Goal: Find contact information: Find contact information

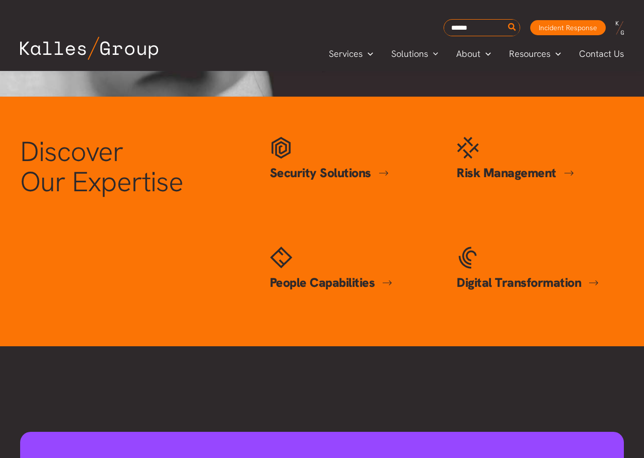
scroll to position [403, 0]
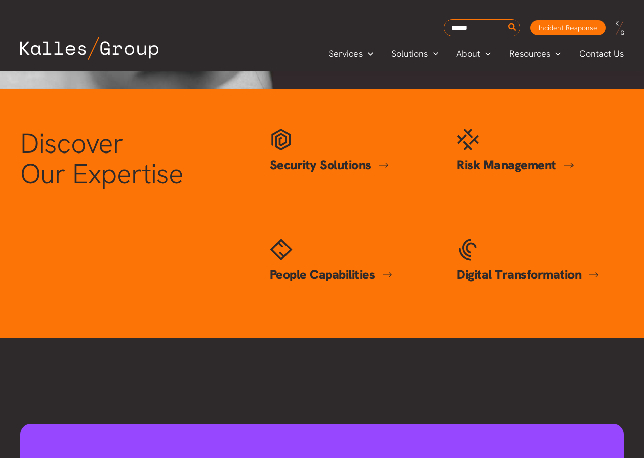
click at [268, 163] on div "Security Solutions Security Solutions Cybersecurity Security Compliance Inciden…" at bounding box center [353, 174] width 187 height 110
click at [274, 163] on link "Security Solutions" at bounding box center [329, 164] width 119 height 17
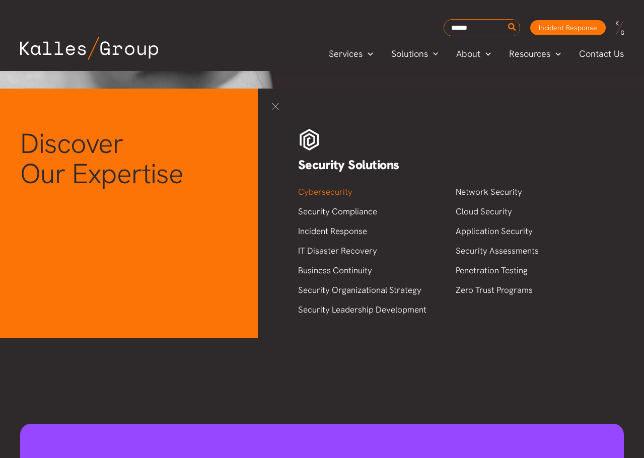
click at [340, 192] on link "Cybersecurity" at bounding box center [325, 191] width 54 height 11
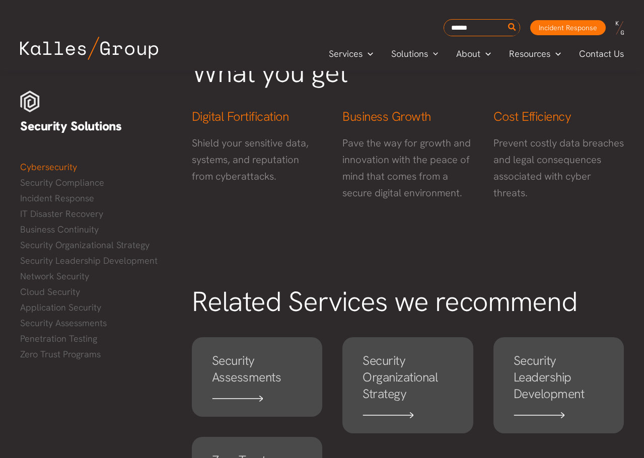
scroll to position [597, 0]
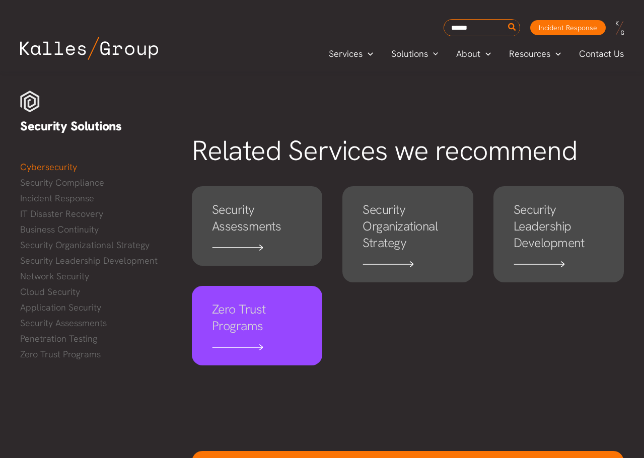
click at [252, 329] on h4 "Zero Trust Programs" at bounding box center [257, 317] width 90 height 33
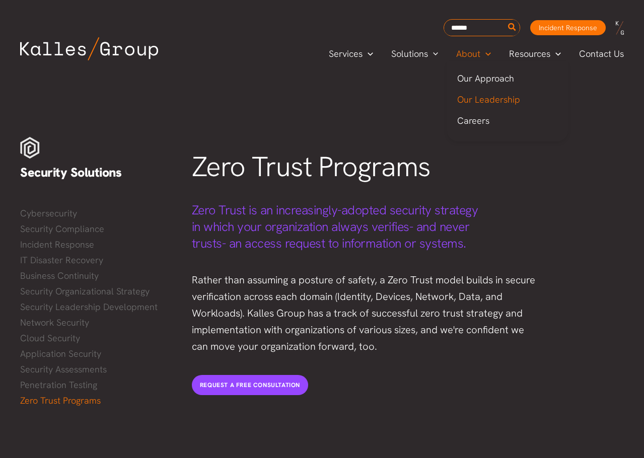
click at [483, 105] on span "Our Leadership" at bounding box center [488, 100] width 63 height 12
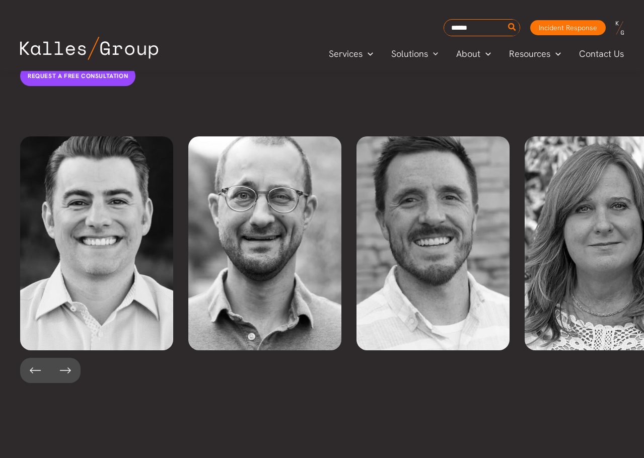
scroll to position [2301, 0]
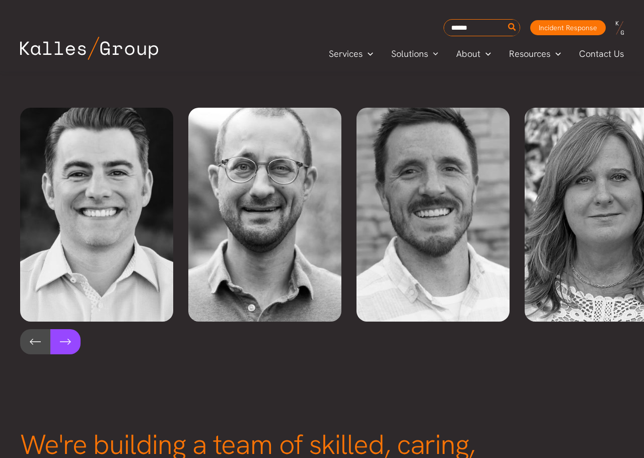
click at [68, 329] on button at bounding box center [65, 341] width 30 height 25
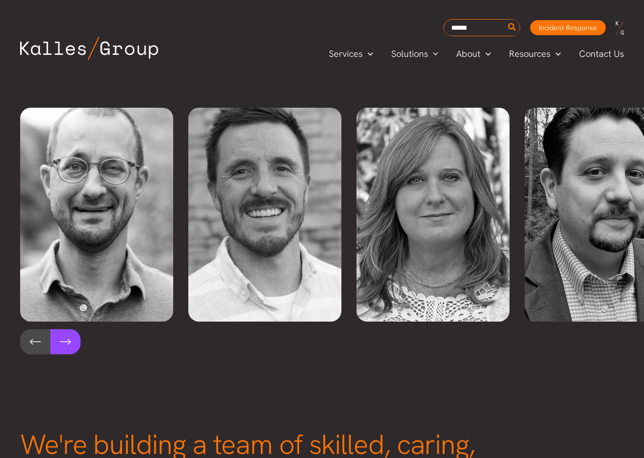
click at [68, 329] on button at bounding box center [65, 341] width 30 height 25
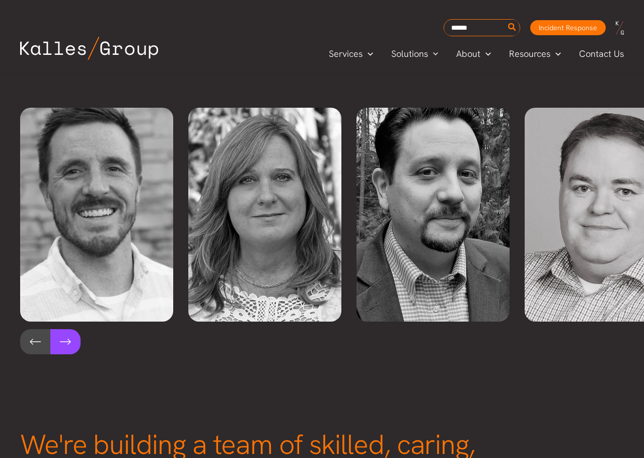
click at [68, 329] on button at bounding box center [65, 341] width 30 height 25
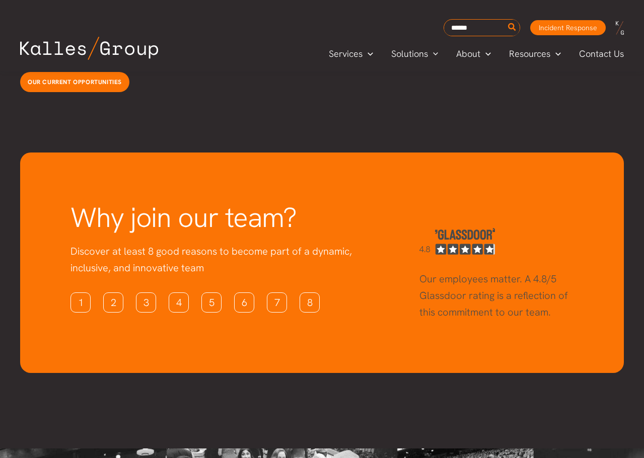
scroll to position [2804, 0]
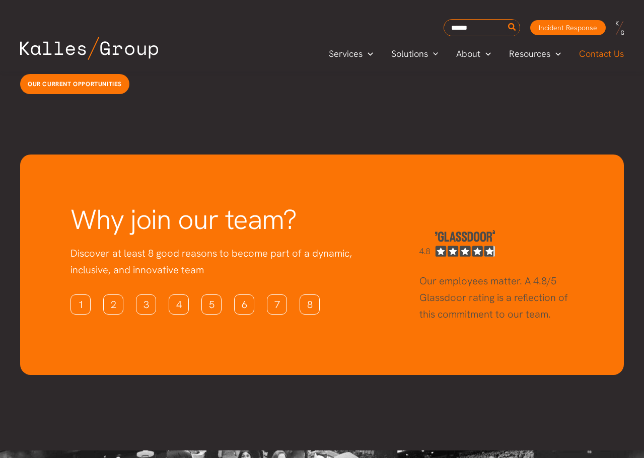
click at [616, 53] on span "Contact Us" at bounding box center [601, 53] width 45 height 15
